Goal: Information Seeking & Learning: Find specific fact

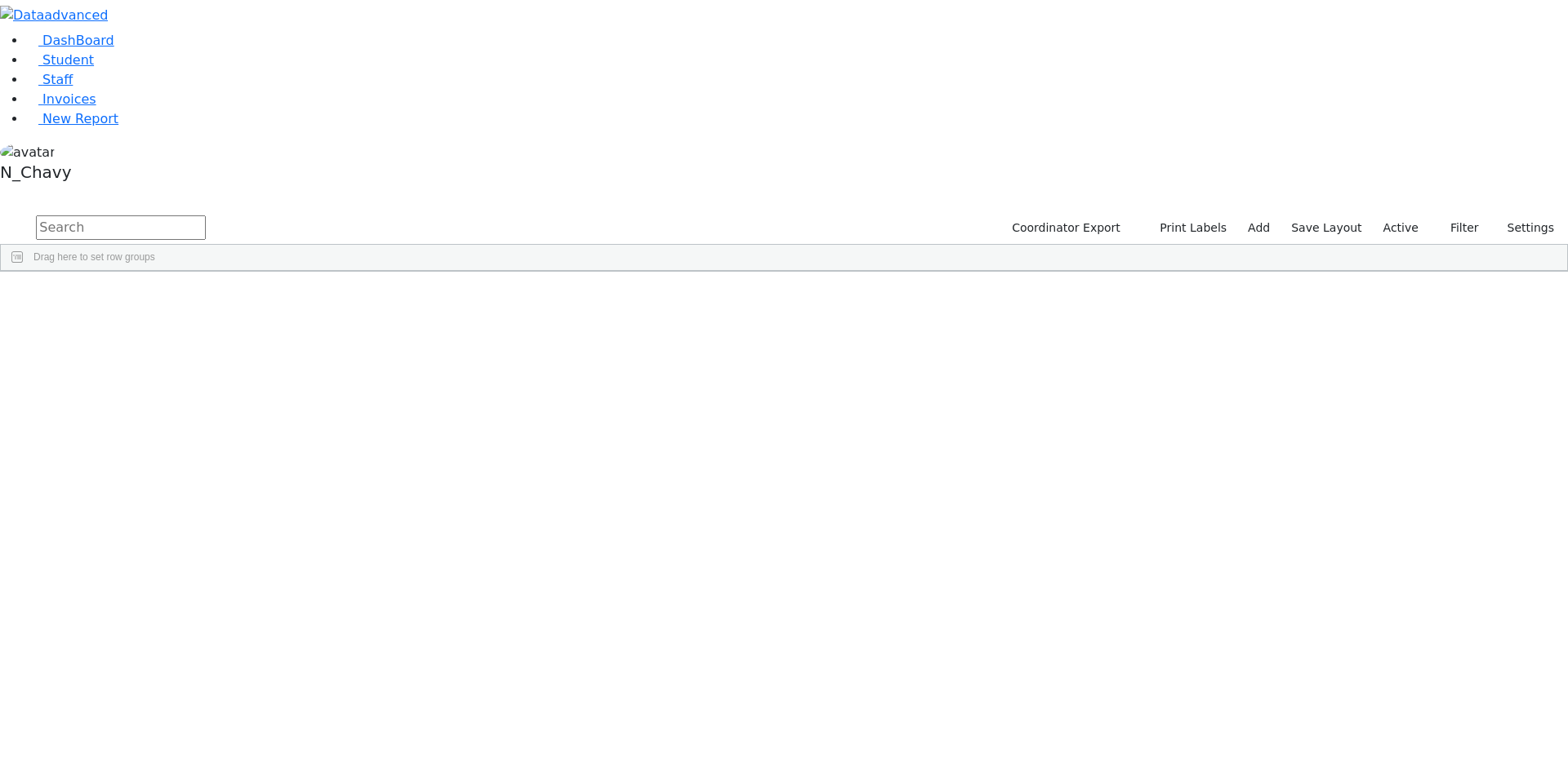
click at [711, 42] on div "DashBoard Student Staff Invoices New Report A" at bounding box center [784, 136] width 1568 height 272
click at [206, 216] on input "text" at bounding box center [121, 228] width 170 height 24
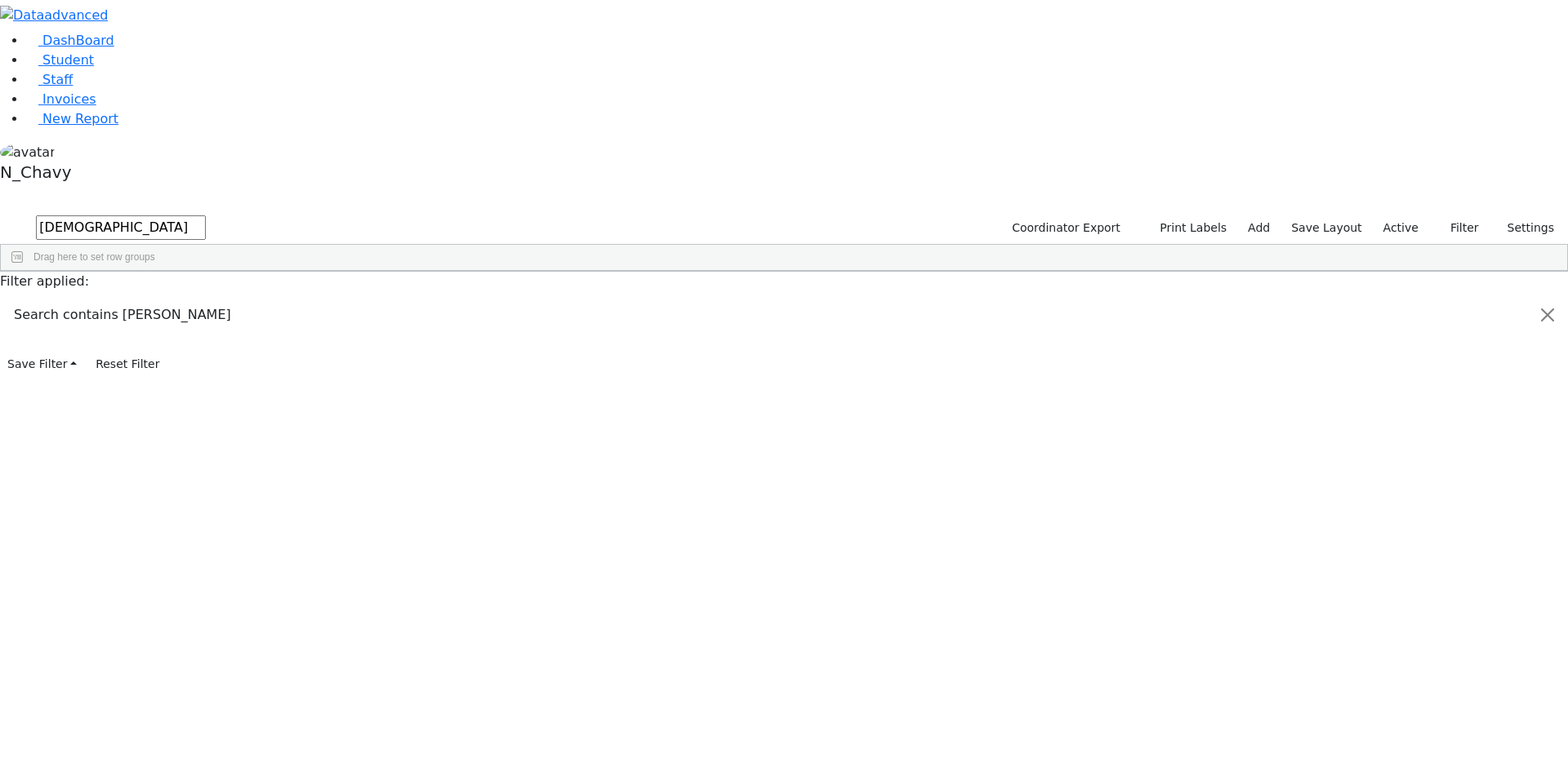
type input "[DEMOGRAPHIC_DATA]"
click at [167, 298] on div "[DEMOGRAPHIC_DATA]" at bounding box center [125, 309] width 84 height 23
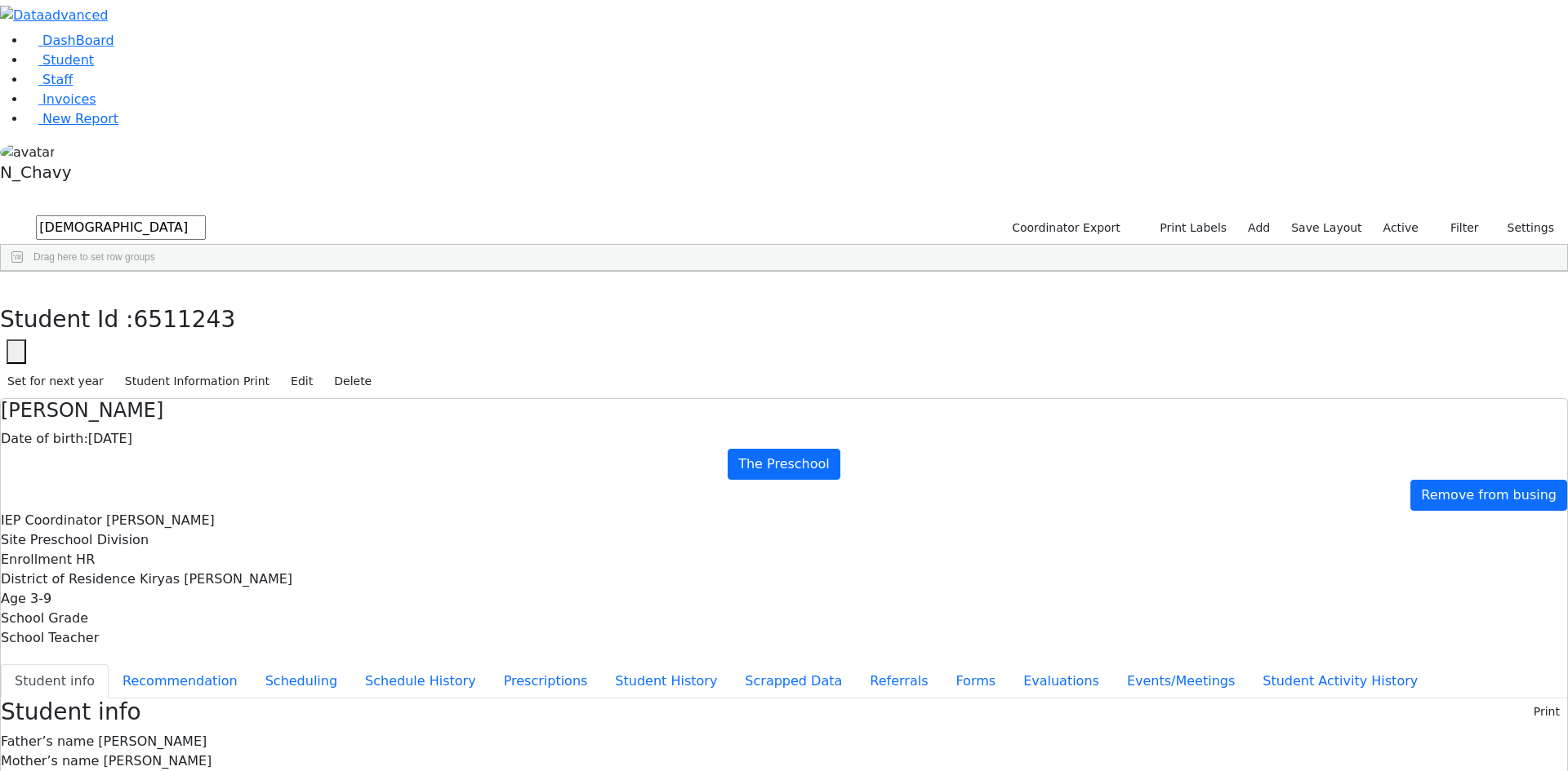
scroll to position [3, 0]
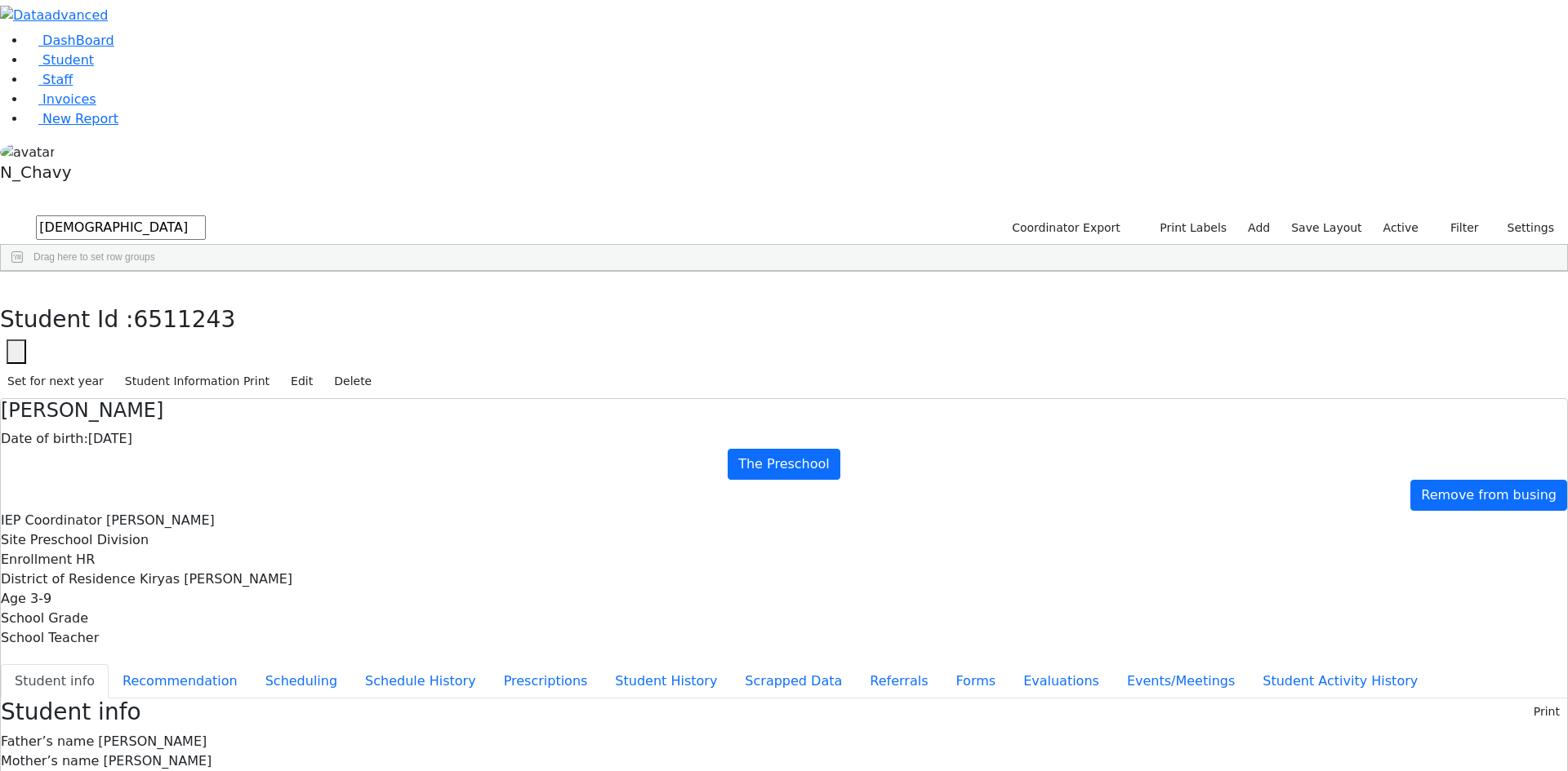
drag, startPoint x: 360, startPoint y: 84, endPoint x: 492, endPoint y: 88, distance: 132.1
click at [492, 400] on h4 "[PERSON_NAME]" at bounding box center [784, 411] width 1566 height 23
drag, startPoint x: 635, startPoint y: 267, endPoint x: 846, endPoint y: 275, distance: 211.2
click at [846, 771] on div "Address [STREET_ADDRESS]" at bounding box center [784, 781] width 1566 height 19
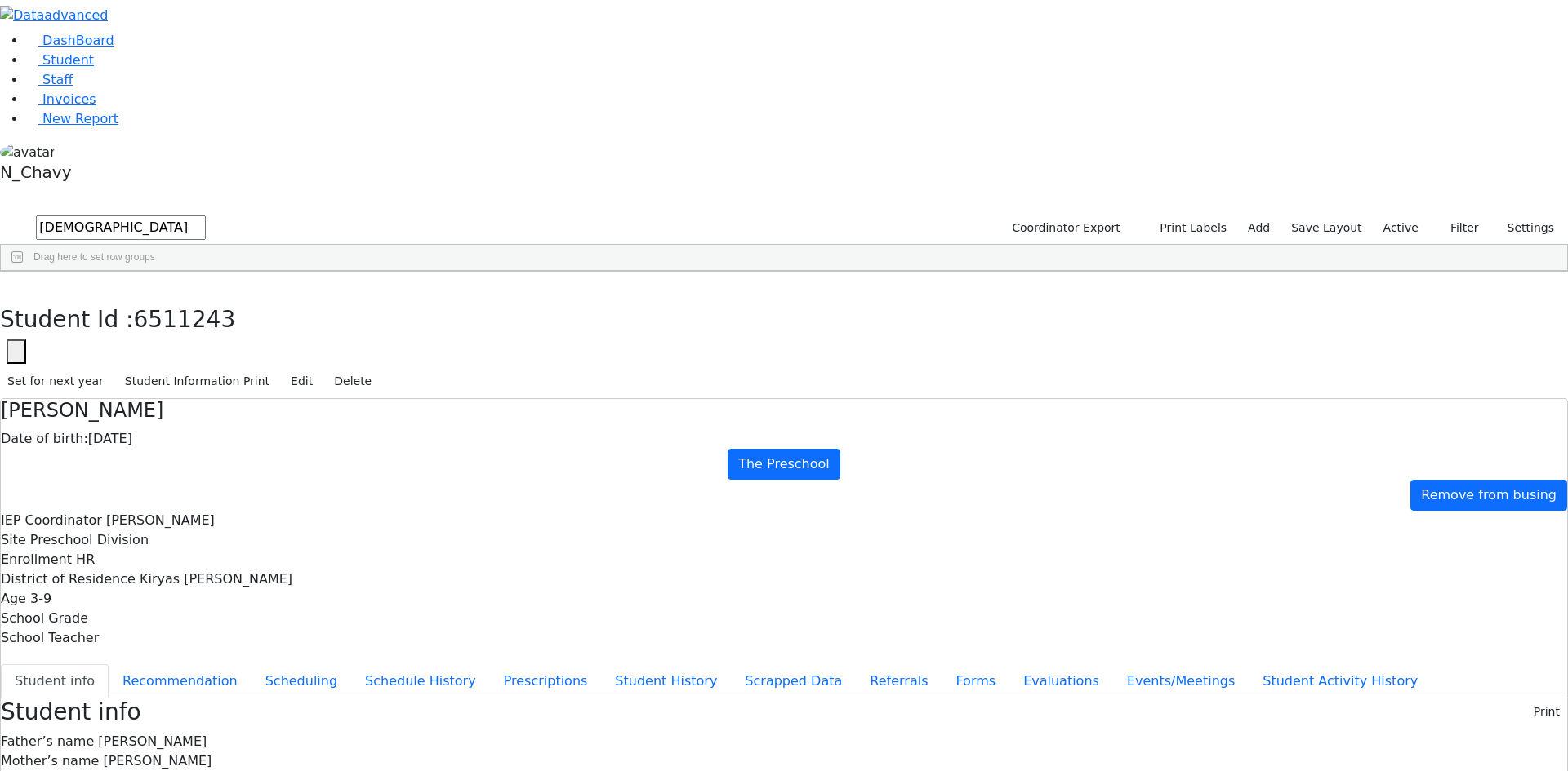
drag, startPoint x: 638, startPoint y: 380, endPoint x: 718, endPoint y: 374, distance: 80.2
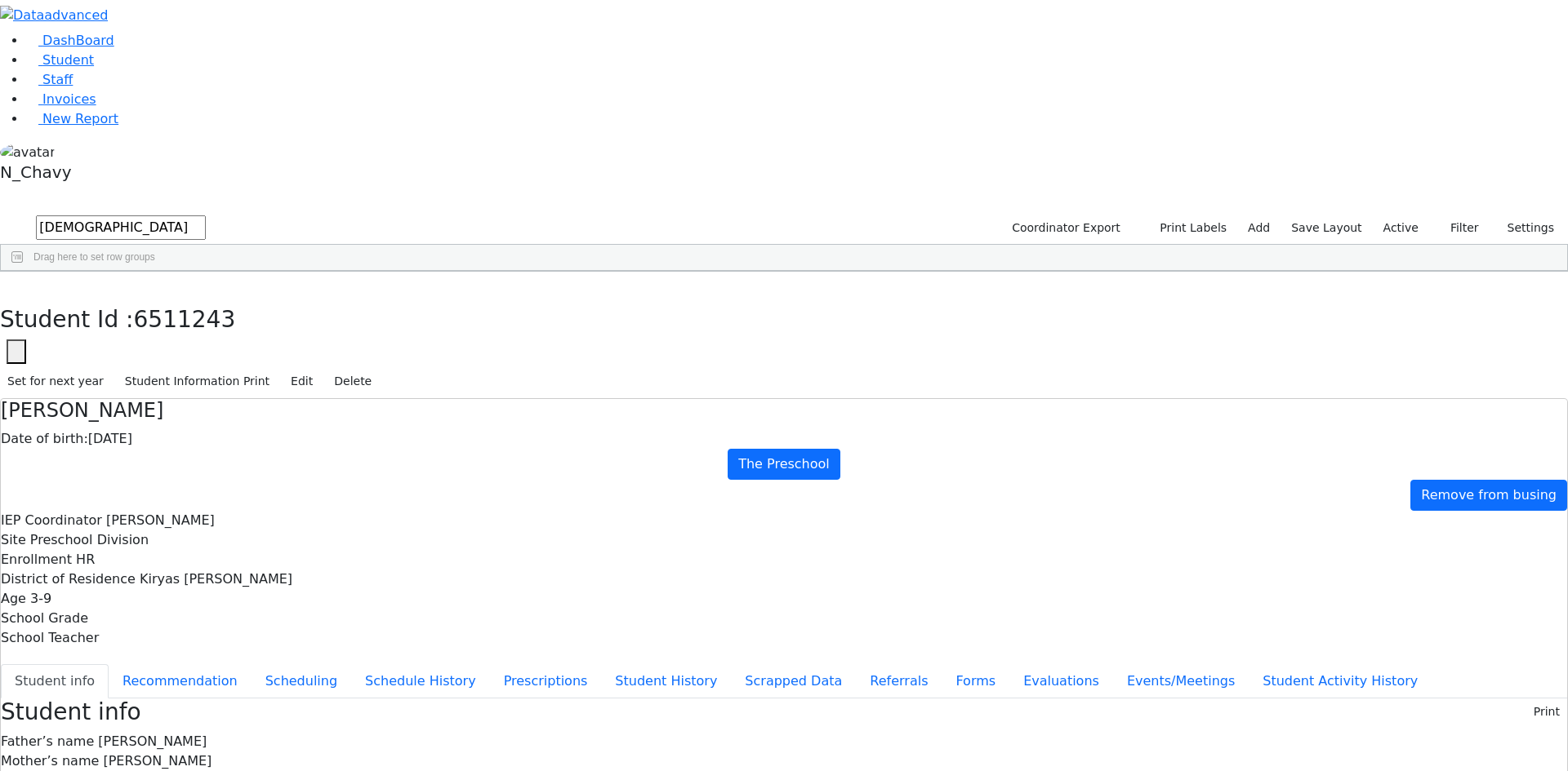
drag, startPoint x: 635, startPoint y: 382, endPoint x: 694, endPoint y: 383, distance: 59.0
drag, startPoint x: 635, startPoint y: 382, endPoint x: 694, endPoint y: 382, distance: 59.0
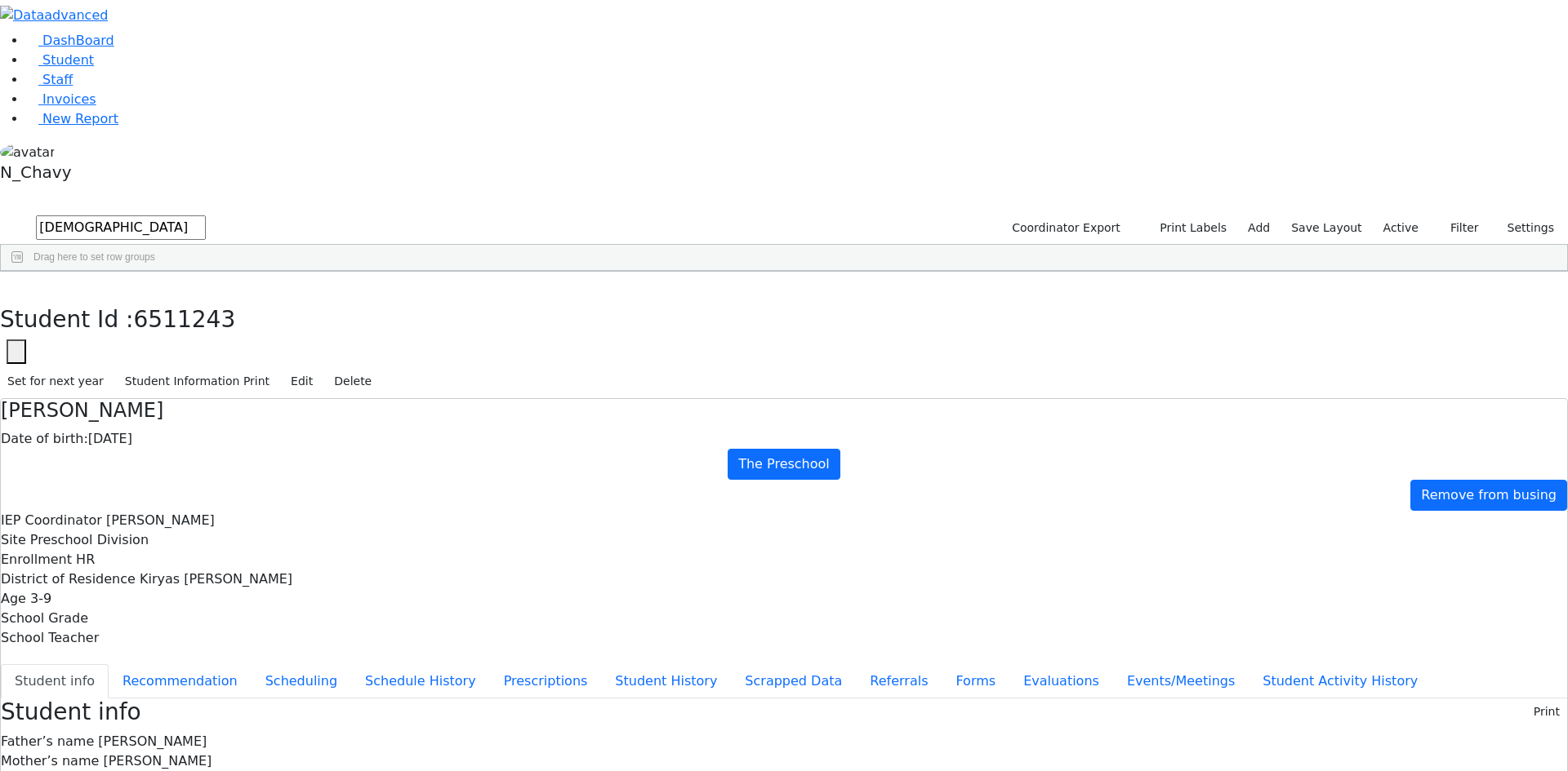
drag, startPoint x: 633, startPoint y: 338, endPoint x: 746, endPoint y: 344, distance: 113.2
drag, startPoint x: 858, startPoint y: 619, endPoint x: 944, endPoint y: 620, distance: 86.0
